Goal: Obtain resource: Obtain resource

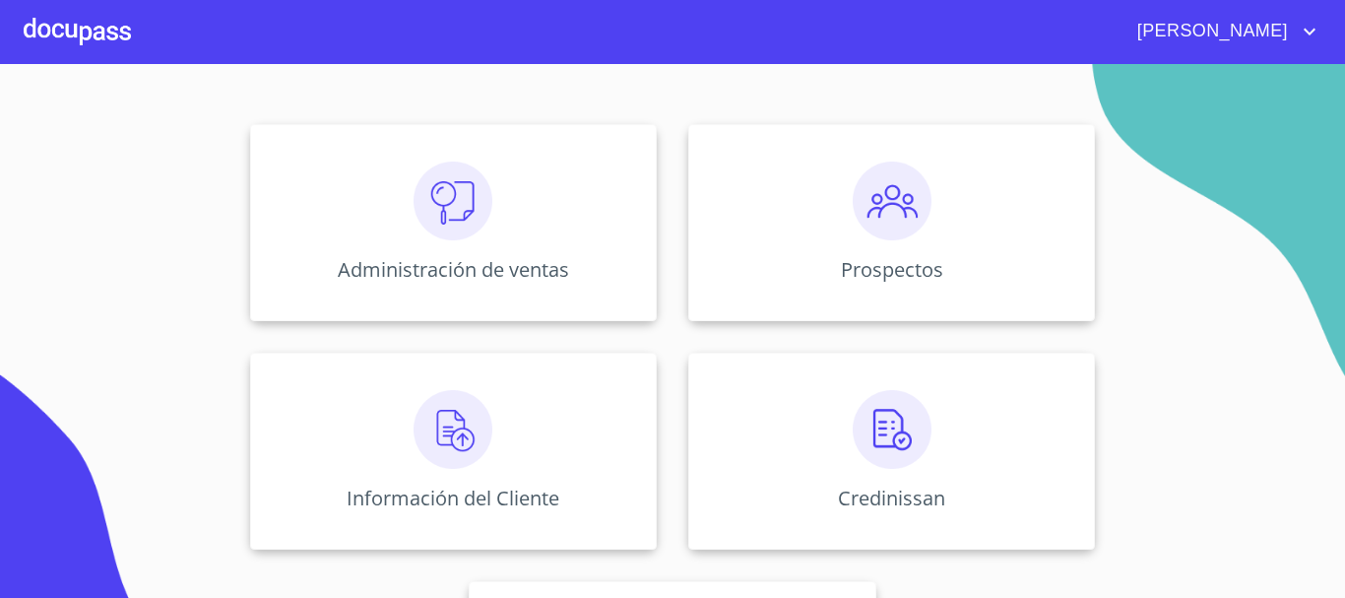
scroll to position [197, 0]
click at [472, 416] on img at bounding box center [453, 428] width 79 height 79
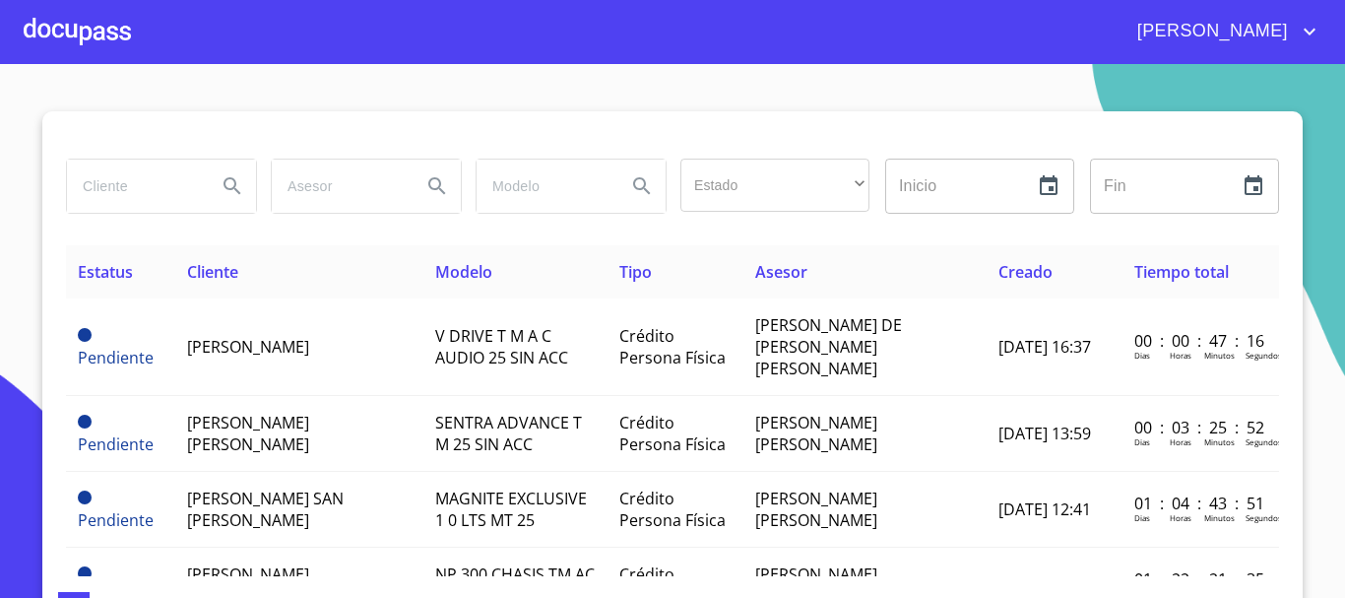
click at [133, 183] on input "search" at bounding box center [134, 186] width 134 height 53
type input "s"
type input "[DEMOGRAPHIC_DATA][PERSON_NAME]"
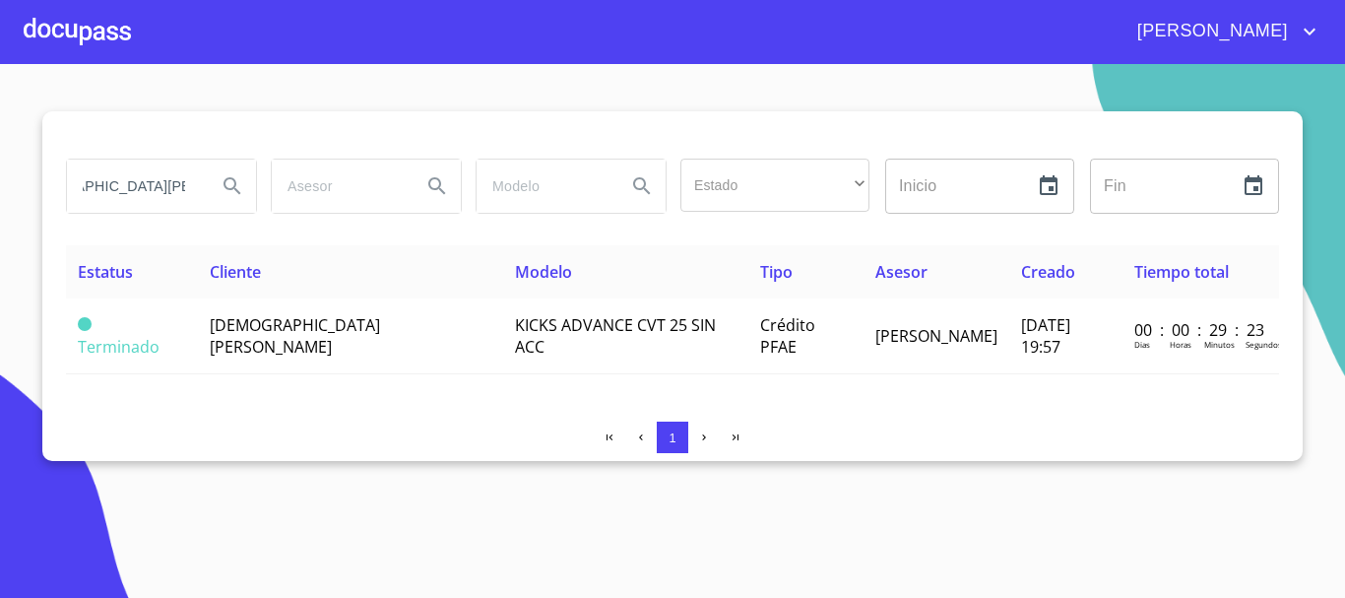
scroll to position [0, 0]
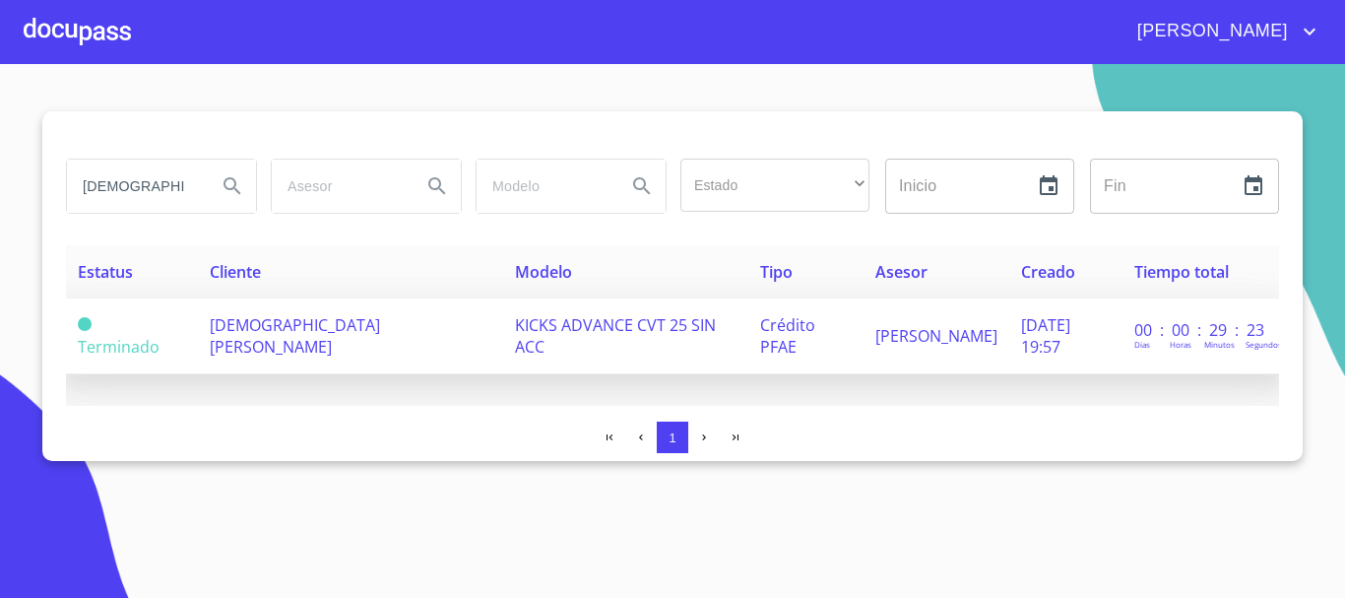
click at [254, 330] on span "[DEMOGRAPHIC_DATA][PERSON_NAME]" at bounding box center [295, 335] width 170 height 43
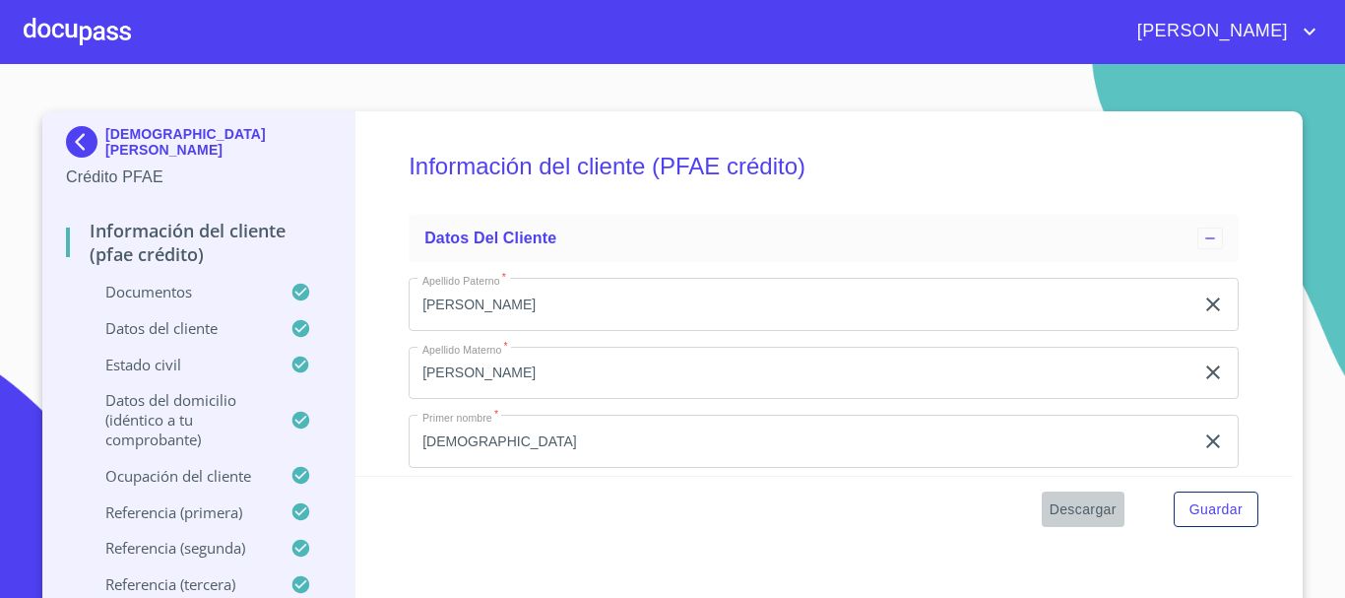
click at [1078, 517] on span "Descargar" at bounding box center [1083, 509] width 67 height 25
